Goal: Entertainment & Leisure: Consume media (video, audio)

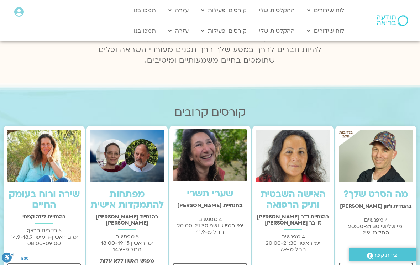
click at [281, 32] on link "ההקלטות שלי" at bounding box center [277, 31] width 43 height 14
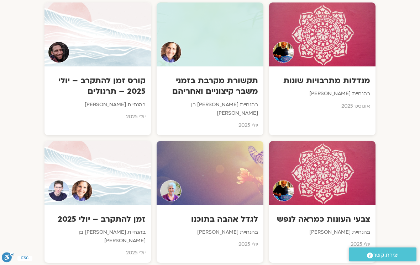
scroll to position [1016, 0]
click at [115, 162] on div at bounding box center [97, 173] width 106 height 64
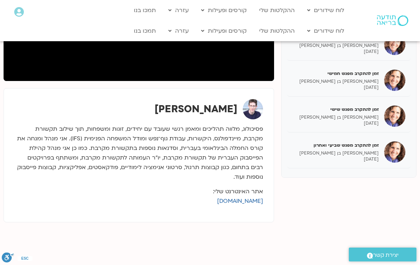
scroll to position [185, 0]
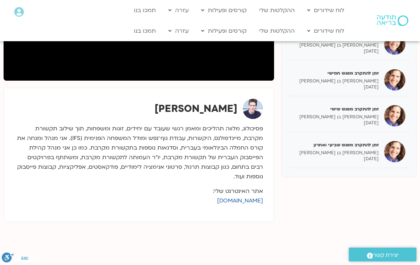
click at [366, 112] on div "זמן להתקרב מפגש שישי שאנייה כהן בן חיים 12/08/2025" at bounding box center [335, 116] width 86 height 20
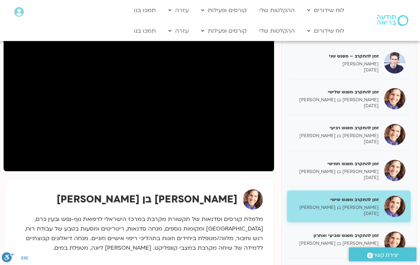
scroll to position [95, 0]
